Goal: Information Seeking & Learning: Check status

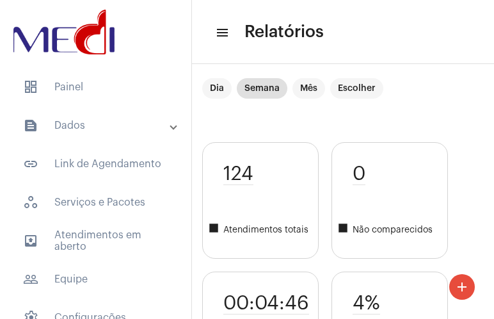
click at [71, 113] on mat-expansion-panel-header "text_snippet_outlined Dados" at bounding box center [100, 125] width 184 height 31
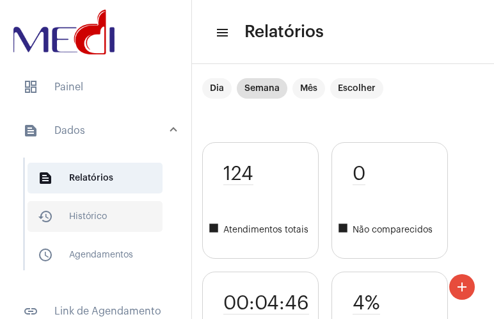
click at [84, 219] on span "history_outlined Histórico" at bounding box center [95, 216] width 135 height 31
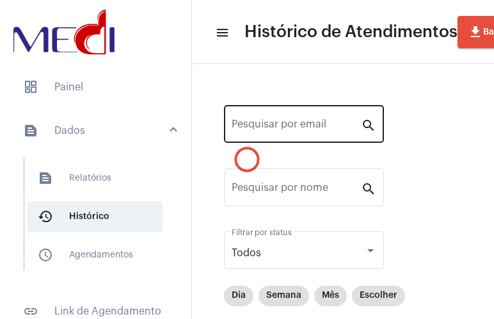
click at [292, 110] on div "Pesquisar por email" at bounding box center [296, 122] width 129 height 40
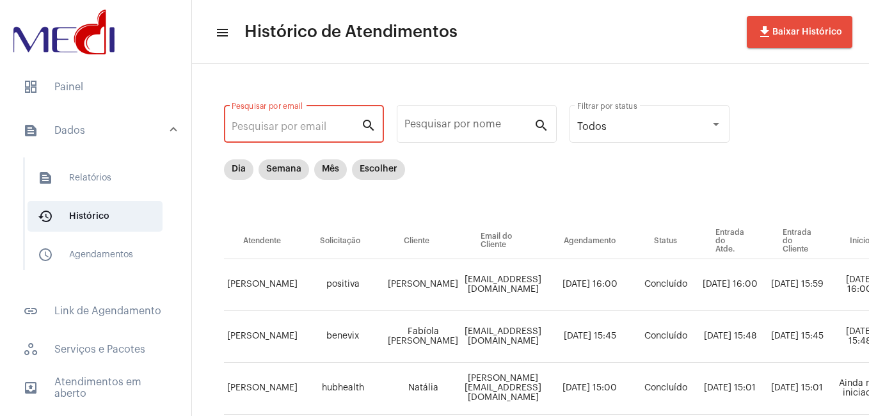
click at [315, 125] on input "Pesquisar por email" at bounding box center [296, 127] width 129 height 12
paste input "[EMAIL_ADDRESS][DOMAIN_NAME]"
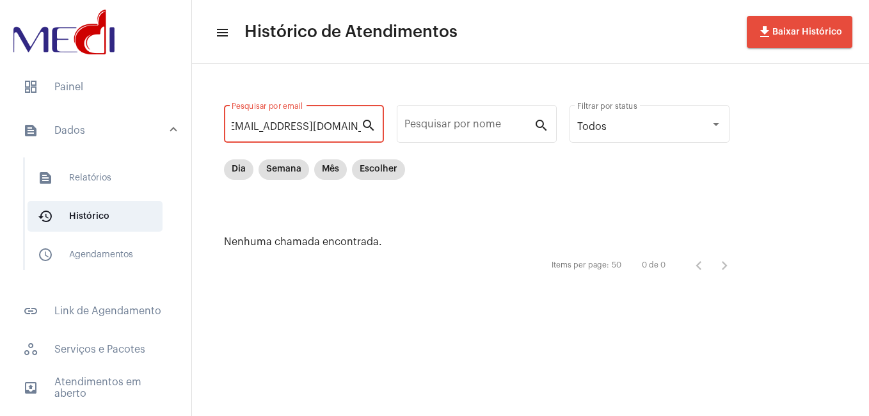
type input "[EMAIL_ADDRESS][DOMAIN_NAME]"
click at [440, 126] on input "Pesquisar por nome" at bounding box center [468, 127] width 129 height 12
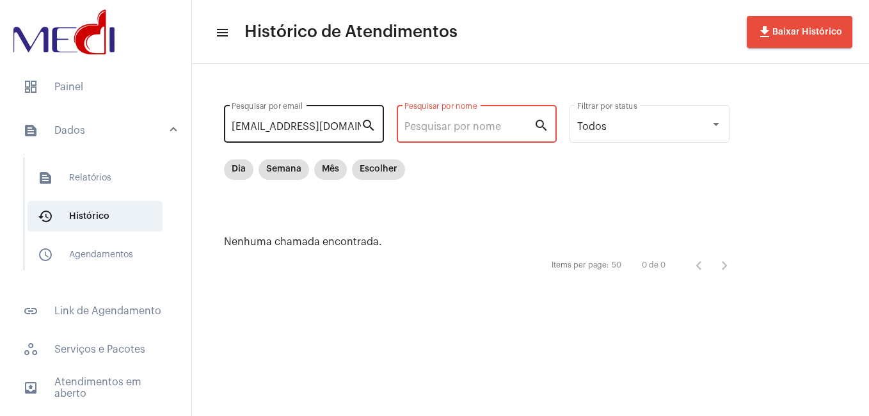
click at [328, 127] on input "[EMAIL_ADDRESS][DOMAIN_NAME]" at bounding box center [296, 127] width 129 height 12
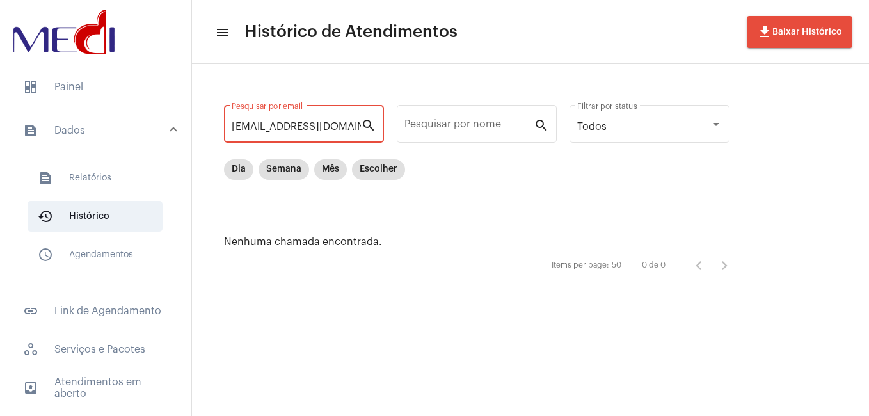
click at [328, 127] on input "[EMAIL_ADDRESS][DOMAIN_NAME]" at bounding box center [296, 127] width 129 height 12
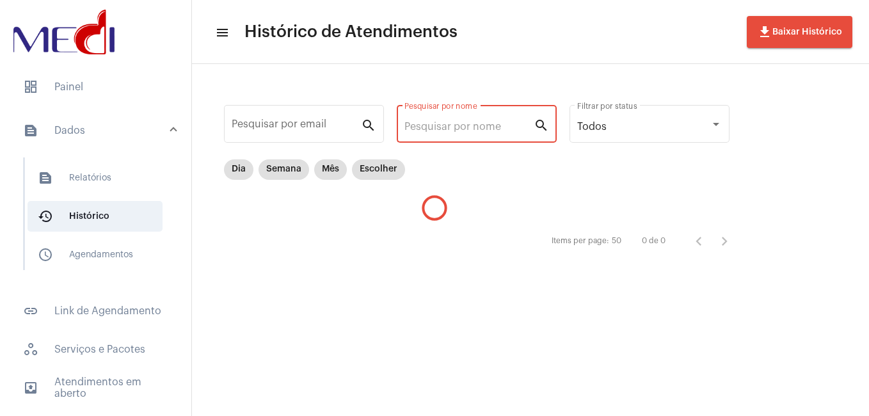
click at [459, 125] on input "Pesquisar por nome" at bounding box center [468, 127] width 129 height 12
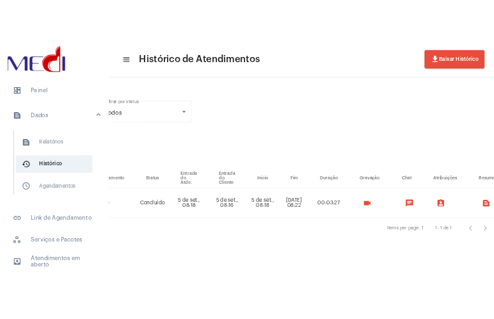
scroll to position [0, 393]
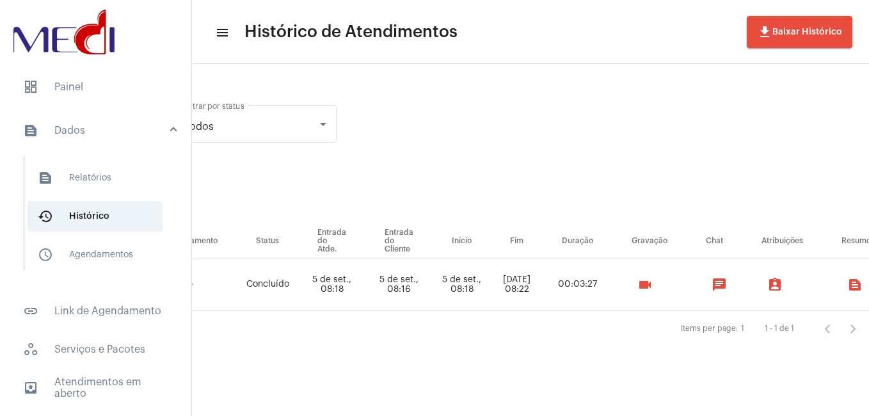
type input "thaiara"
click at [493, 279] on button "videocam" at bounding box center [645, 285] width 26 height 26
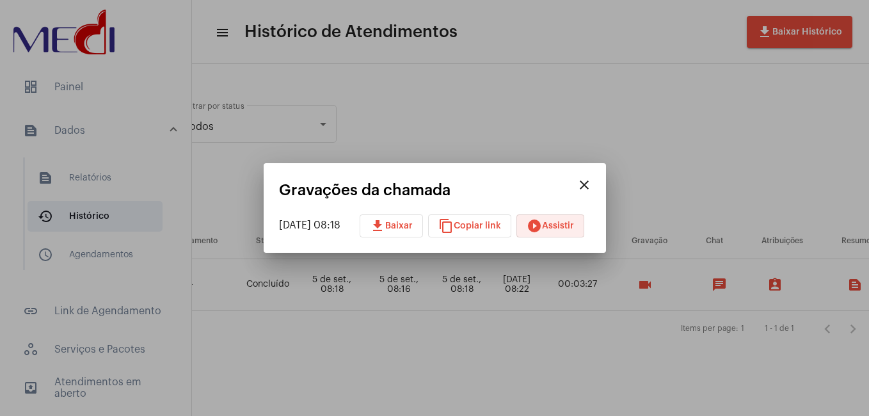
click at [493, 219] on button "play_circle_filled Assistir" at bounding box center [550, 225] width 68 height 23
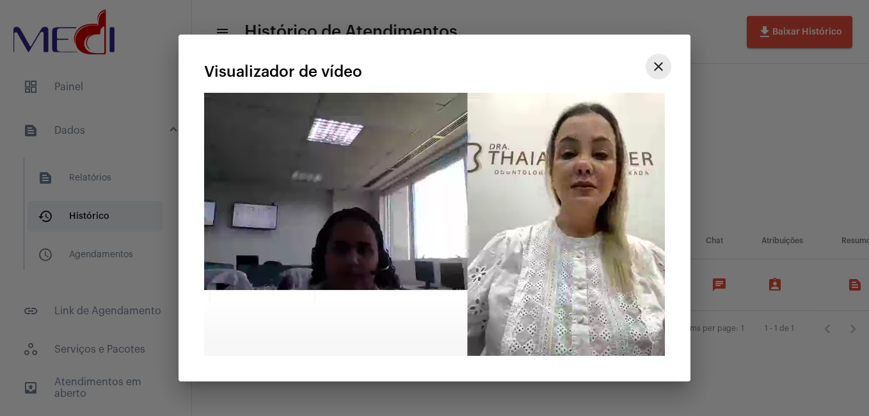
click at [493, 62] on mat-icon "close" at bounding box center [658, 66] width 15 height 15
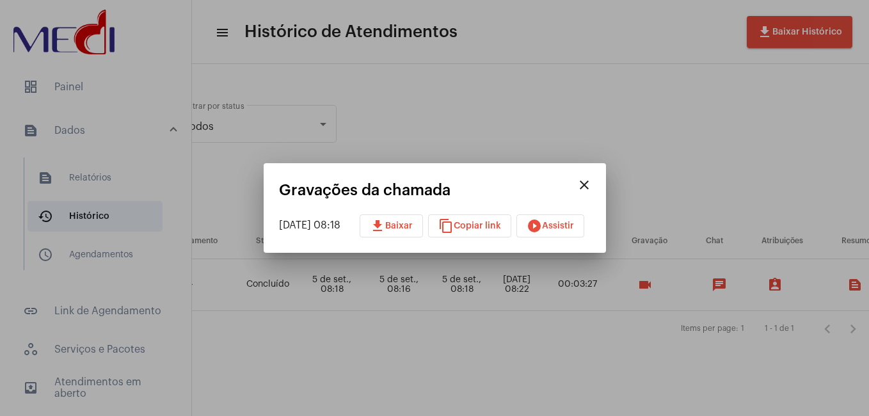
click at [493, 222] on span "play_circle_filled Assistir" at bounding box center [550, 225] width 47 height 9
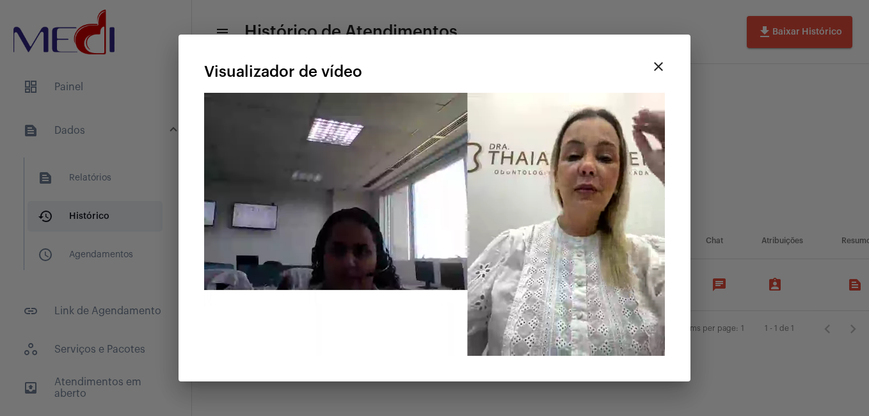
click at [493, 65] on mat-icon "close" at bounding box center [658, 66] width 15 height 15
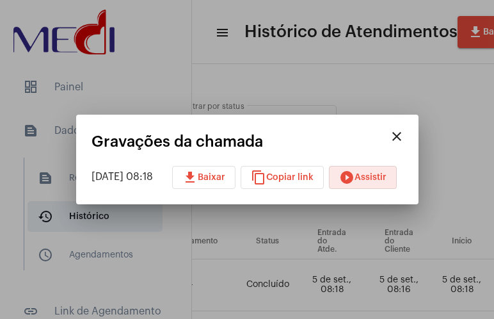
click at [404, 138] on mat-icon "close" at bounding box center [396, 136] width 15 height 15
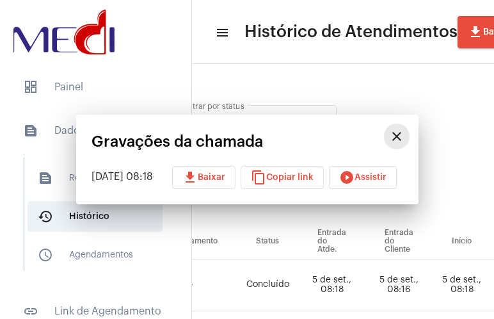
scroll to position [0, 729]
